Goal: Transaction & Acquisition: Book appointment/travel/reservation

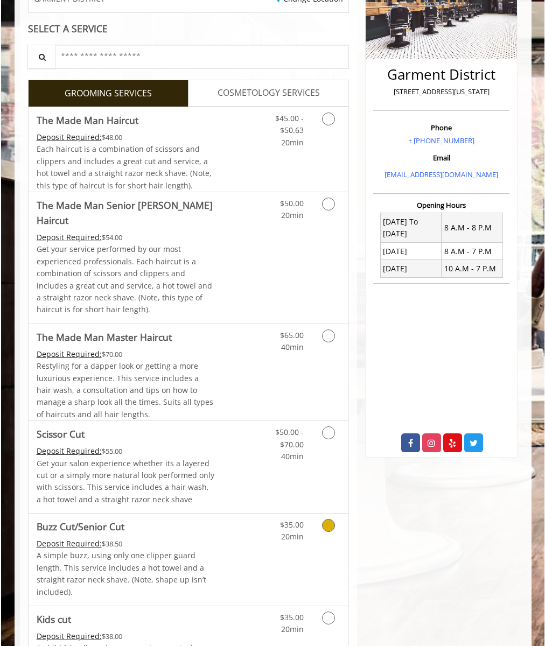
scroll to position [265, 0]
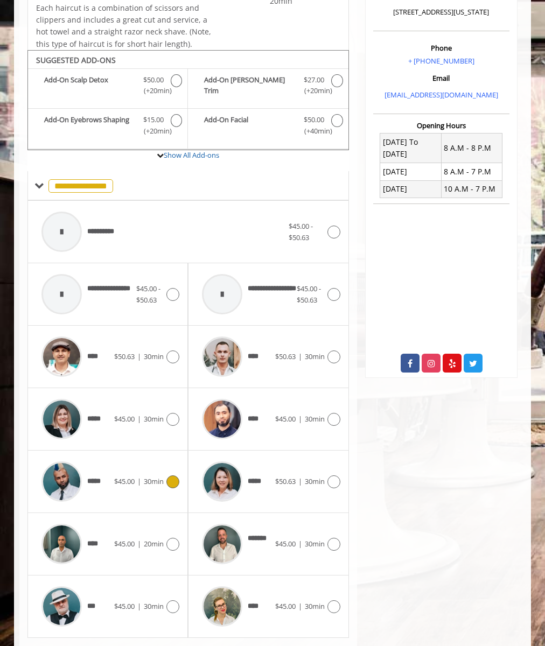
click at [188, 232] on div "**********" at bounding box center [162, 231] width 253 height 51
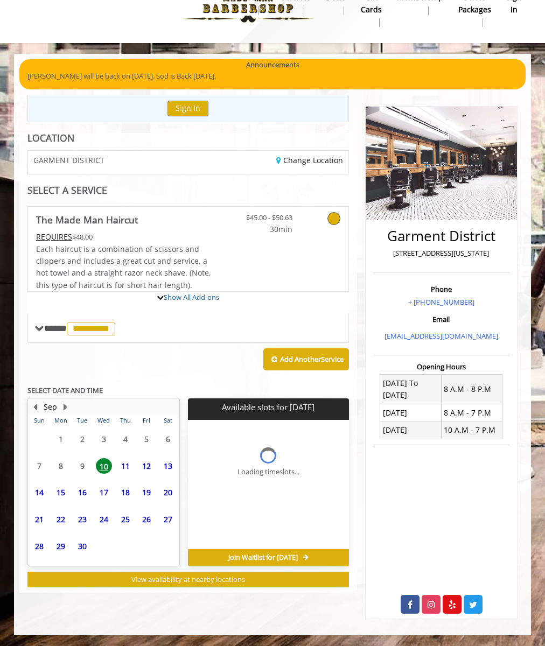
scroll to position [24, 0]
click at [126, 466] on span "11" at bounding box center [125, 466] width 16 height 16
click at [50, 407] on button "Sep" at bounding box center [50, 407] width 13 height 12
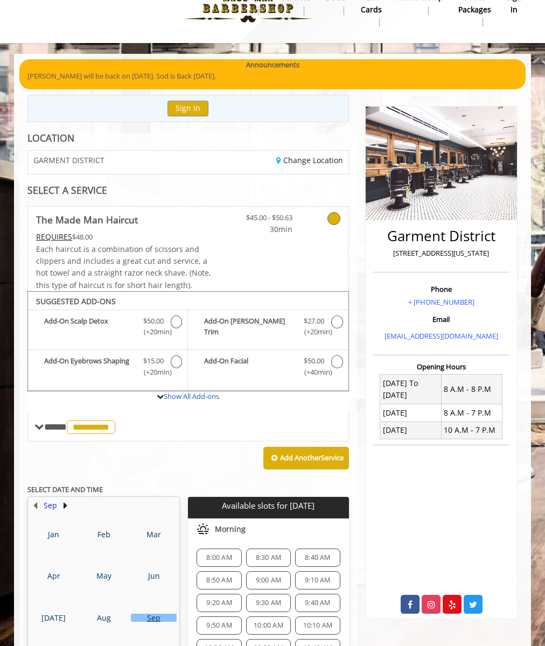
scroll to position [109, 0]
